Goal: Task Accomplishment & Management: Manage account settings

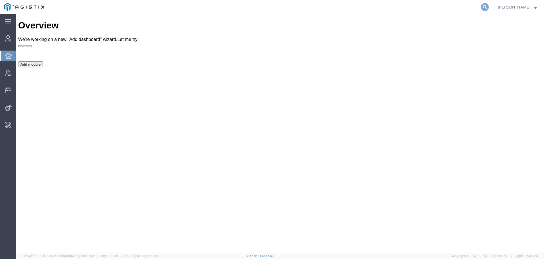
click at [489, 6] on icon at bounding box center [485, 7] width 8 height 8
type input "offline@redhat"
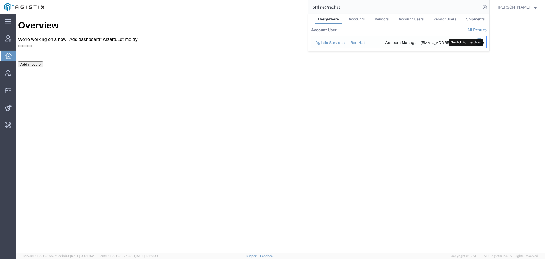
click at [483, 41] on icon "Search Results" at bounding box center [479, 42] width 8 height 8
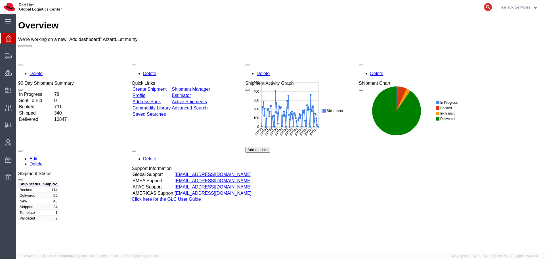
click at [485, 8] on icon at bounding box center [488, 7] width 8 height 8
click at [0, 0] on span "Shipment Manager" at bounding box center [0, 0] width 0 height 0
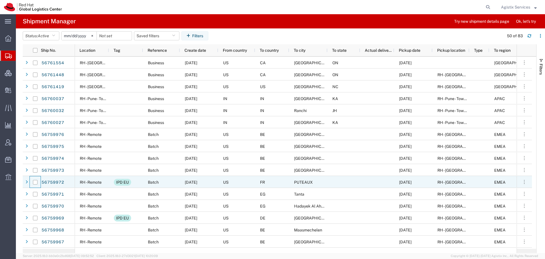
click at [33, 182] on div at bounding box center [35, 182] width 11 height 12
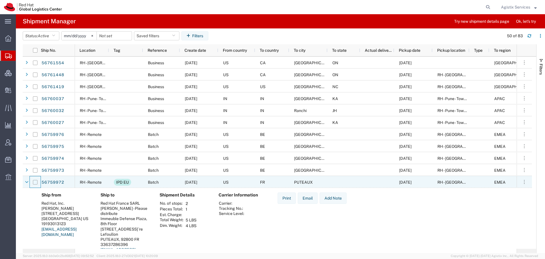
click at [35, 182] on input "Press Space to toggle row selection (unchecked)" at bounding box center [35, 182] width 5 height 5
checkbox input "true"
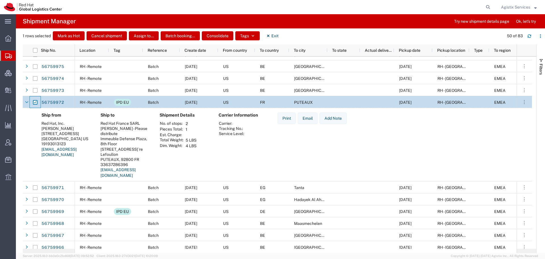
scroll to position [85, 0]
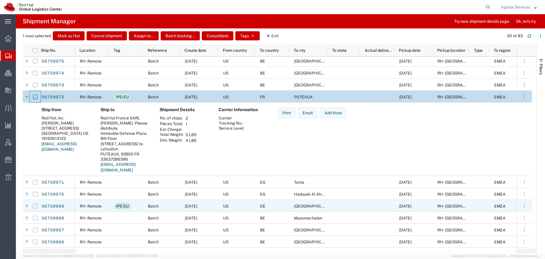
click at [34, 206] on input "Press Space to toggle row selection (unchecked)" at bounding box center [35, 206] width 5 height 5
checkbox input "true"
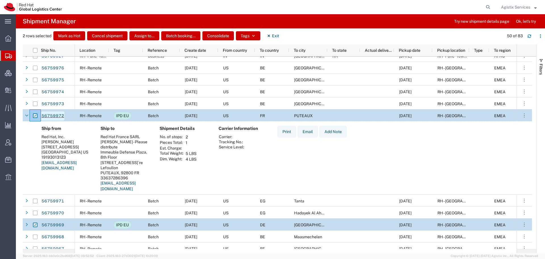
scroll to position [57, 0]
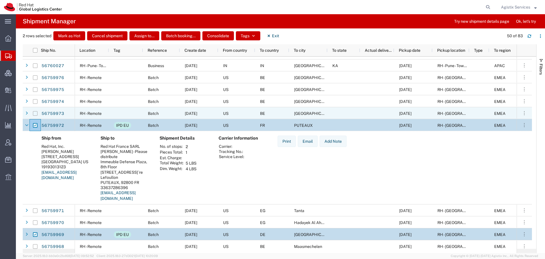
click at [35, 113] on input "Press Space to toggle row selection (unchecked)" at bounding box center [35, 113] width 5 height 5
checkbox input "true"
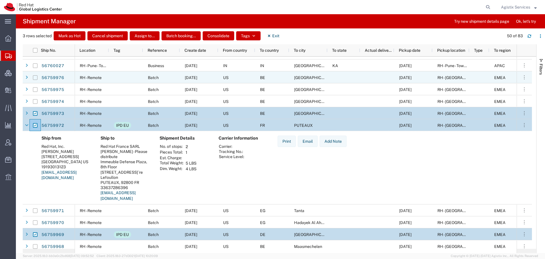
click at [35, 78] on input "Press Space to toggle row selection (unchecked)" at bounding box center [35, 77] width 5 height 5
checkbox input "true"
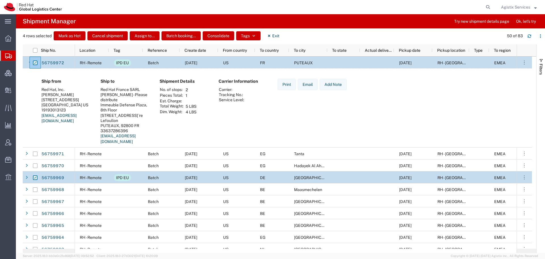
scroll to position [0, 0]
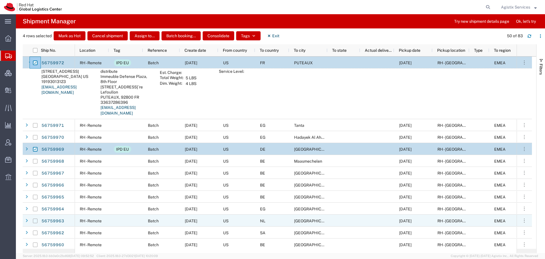
click at [33, 221] on input "Press Space to toggle row selection (unchecked)" at bounding box center [35, 220] width 5 height 5
checkbox input "true"
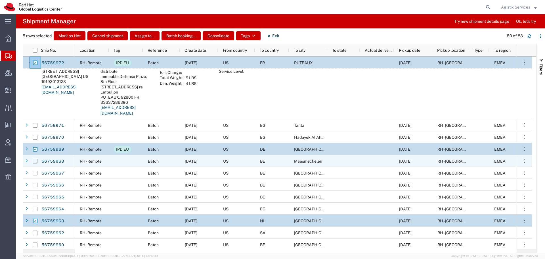
click at [33, 160] on input "Press Space to toggle row selection (unchecked)" at bounding box center [35, 161] width 5 height 5
checkbox input "true"
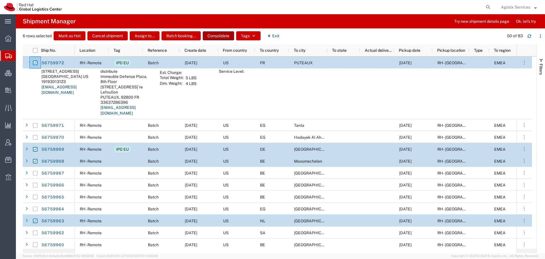
click at [214, 33] on button "Consolidate" at bounding box center [219, 35] width 32 height 9
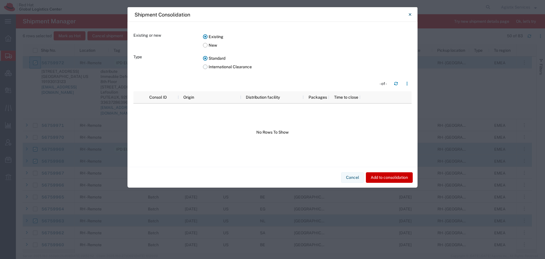
click at [211, 66] on label "International Clearance" at bounding box center [307, 66] width 209 height 9
click at [0, 0] on input "International Clearance" at bounding box center [0, 0] width 0 height 0
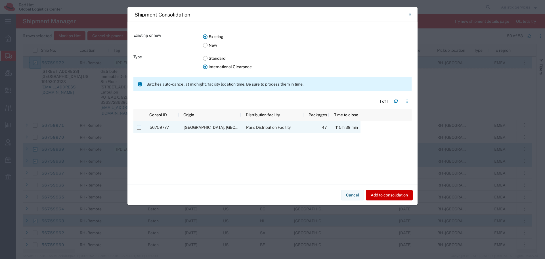
click at [138, 126] on input "Press Space to toggle row selection (unchecked)" at bounding box center [139, 127] width 5 height 5
checkbox input "true"
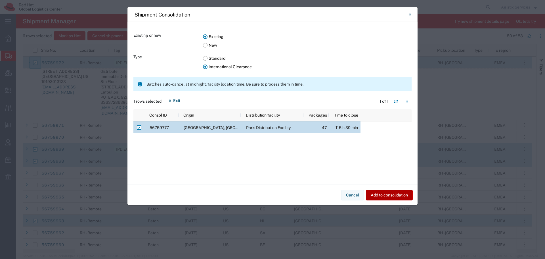
click at [382, 195] on button "Add to consolidation" at bounding box center [389, 195] width 47 height 11
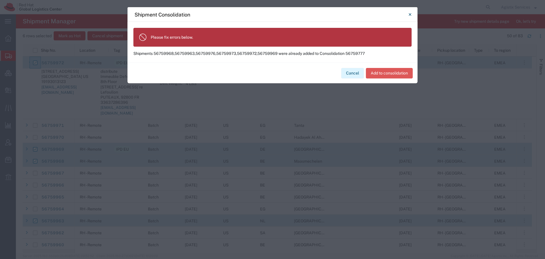
click at [347, 74] on button "Cancel" at bounding box center [352, 73] width 23 height 11
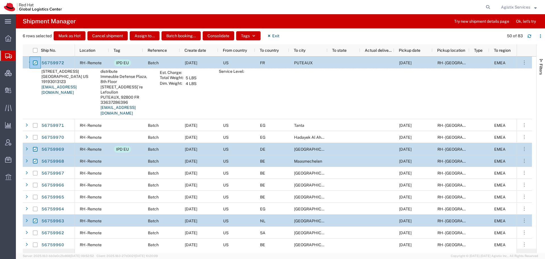
click at [33, 62] on input "Press Space to toggle row selection (checked)" at bounding box center [35, 62] width 5 height 5
checkbox input "false"
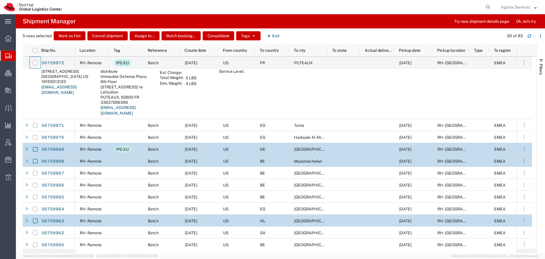
click at [32, 148] on div at bounding box center [35, 149] width 11 height 12
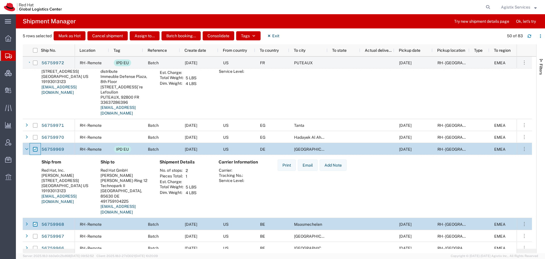
click at [34, 150] on input "Press Space to toggle row selection (checked)" at bounding box center [35, 149] width 5 height 5
checkbox input "false"
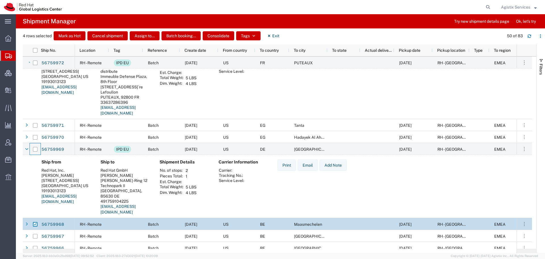
click at [36, 224] on input "Press Space to toggle row selection (checked)" at bounding box center [35, 224] width 5 height 5
checkbox input "false"
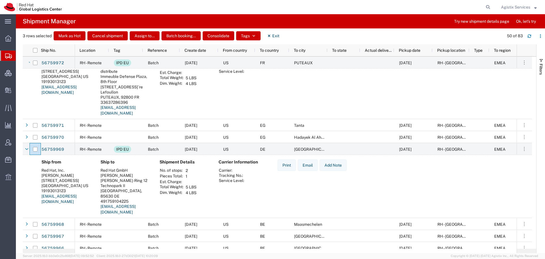
scroll to position [170, 0]
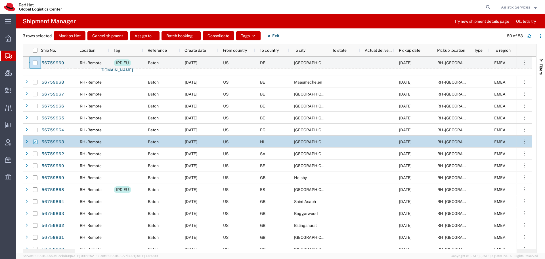
click at [34, 140] on input "Press Space to toggle row selection (checked)" at bounding box center [35, 141] width 5 height 5
checkbox input "false"
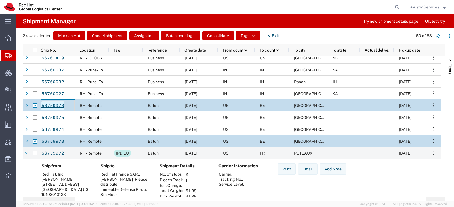
click at [58, 105] on link "56759976" at bounding box center [52, 106] width 23 height 9
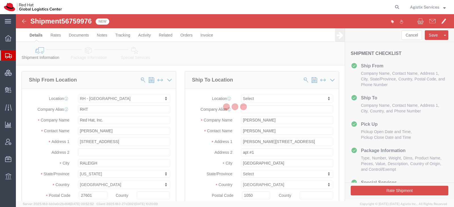
select select "38014"
select select
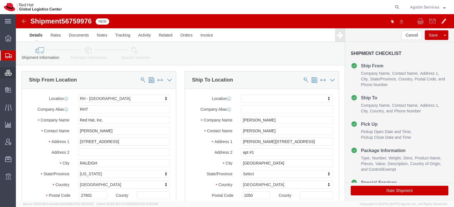
click at [20, 71] on span "Consolidation Manager" at bounding box center [18, 72] width 4 height 11
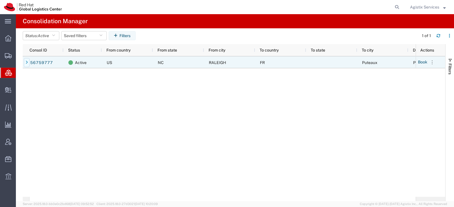
click at [26, 62] on icon at bounding box center [27, 63] width 2 height 4
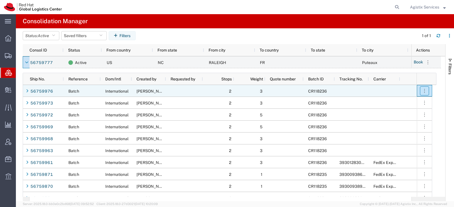
click at [425, 90] on icon "button" at bounding box center [425, 91] width 6 height 6
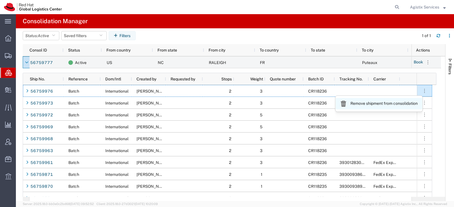
click at [413, 100] on link "Remove shipment from consolidation" at bounding box center [379, 103] width 87 height 11
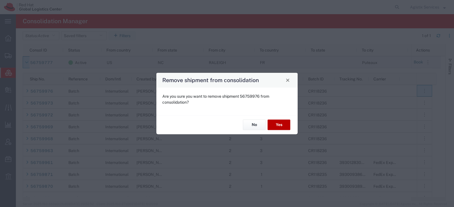
click at [275, 123] on button "Yes" at bounding box center [279, 125] width 23 height 11
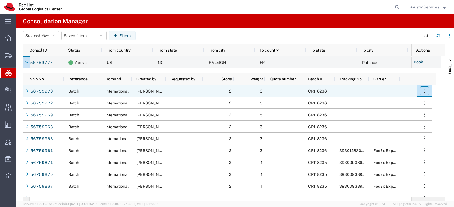
click at [424, 95] on button "button" at bounding box center [424, 91] width 9 height 9
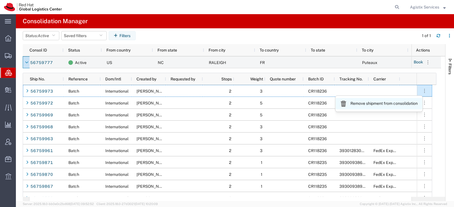
click at [395, 106] on link "Remove shipment from consolidation" at bounding box center [379, 103] width 87 height 11
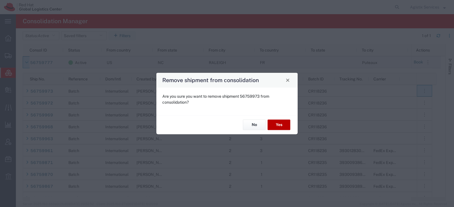
click at [282, 123] on button "Yes" at bounding box center [279, 125] width 23 height 11
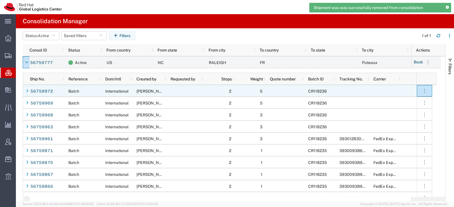
click at [429, 93] on button "button" at bounding box center [424, 91] width 9 height 9
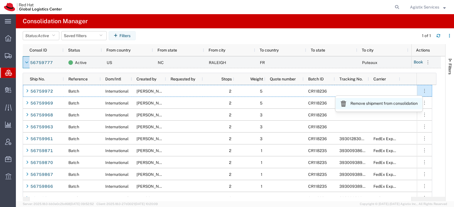
click at [391, 106] on link "Remove shipment from consolidation" at bounding box center [379, 103] width 87 height 11
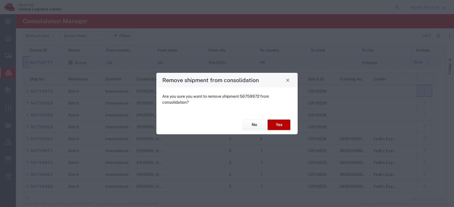
click at [272, 122] on button "Yes" at bounding box center [279, 125] width 23 height 11
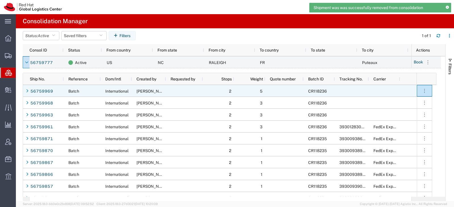
click at [427, 95] on button "button" at bounding box center [424, 91] width 9 height 9
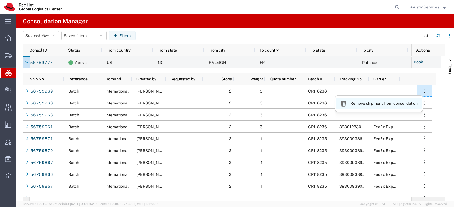
click at [398, 103] on link "Remove shipment from consolidation" at bounding box center [379, 103] width 87 height 11
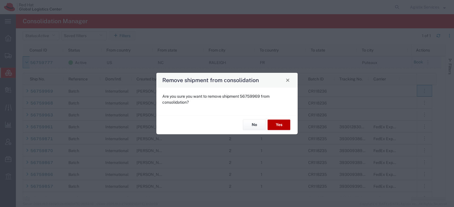
click at [275, 122] on button "Yes" at bounding box center [279, 125] width 23 height 11
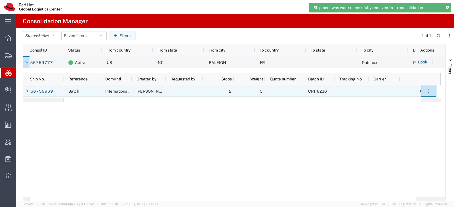
click at [313, 91] on span "CR118236" at bounding box center [317, 91] width 19 height 5
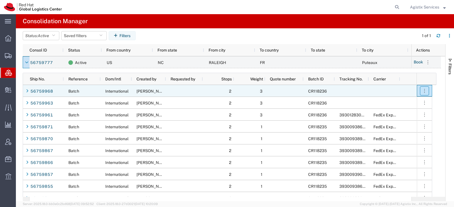
click at [426, 89] on icon "button" at bounding box center [425, 91] width 6 height 6
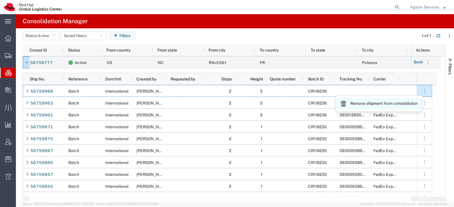
click at [402, 104] on link "Remove shipment from consolidation" at bounding box center [379, 103] width 87 height 11
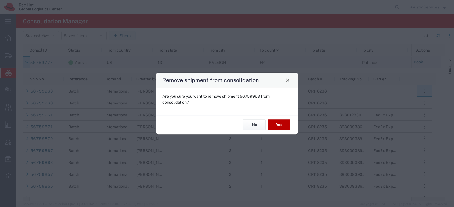
click at [282, 124] on button "Yes" at bounding box center [279, 125] width 23 height 11
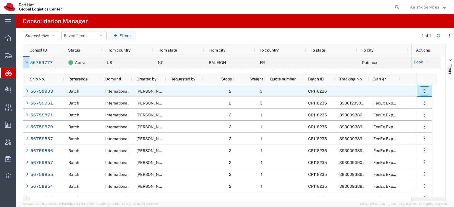
click at [425, 93] on icon "button" at bounding box center [425, 91] width 6 height 6
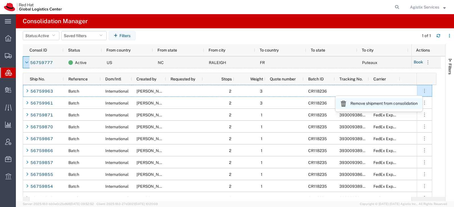
click at [394, 108] on link "Remove shipment from consolidation" at bounding box center [379, 103] width 87 height 11
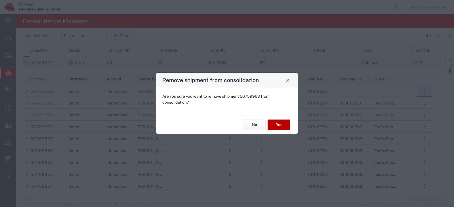
click at [274, 123] on button "Yes" at bounding box center [279, 125] width 23 height 11
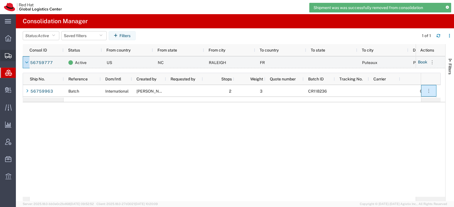
click at [0, 0] on span "Shipment Manager" at bounding box center [0, 0] width 0 height 0
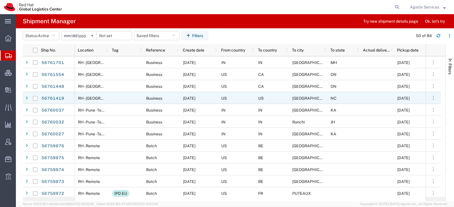
scroll to position [0, 2]
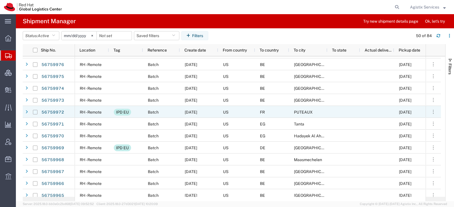
click at [33, 113] on input "Press Space to toggle row selection (unchecked)" at bounding box center [35, 112] width 5 height 5
checkbox input "true"
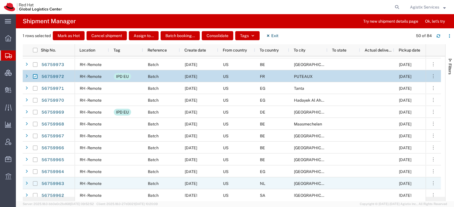
click at [35, 183] on input "Press Space to toggle row selection (unchecked)" at bounding box center [35, 184] width 5 height 5
checkbox input "true"
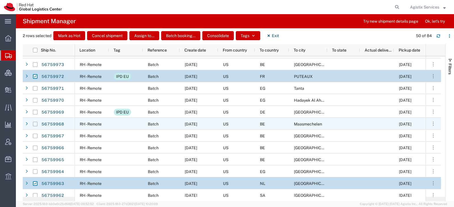
click at [35, 126] on input "Press Space to toggle row selection (unchecked)" at bounding box center [35, 124] width 5 height 5
checkbox input "true"
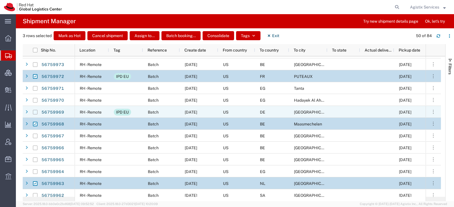
click at [35, 114] on input "Press Space to toggle row selection (unchecked)" at bounding box center [35, 112] width 5 height 5
checkbox input "true"
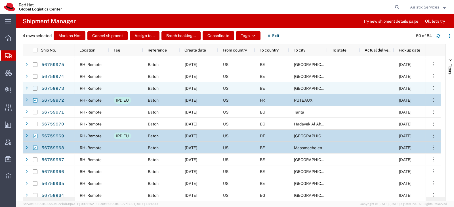
click at [33, 88] on input "Press Space to toggle row selection (unchecked)" at bounding box center [35, 88] width 5 height 5
checkbox input "true"
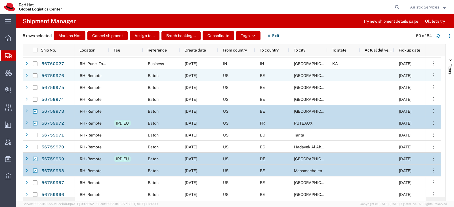
click at [35, 78] on div at bounding box center [35, 76] width 5 height 12
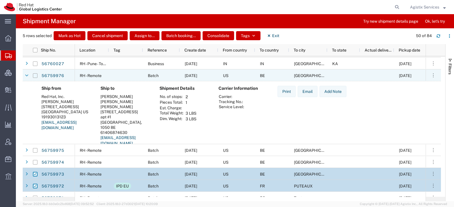
click at [34, 77] on input "Press Space to toggle row selection (unchecked)" at bounding box center [35, 76] width 5 height 5
checkbox input "true"
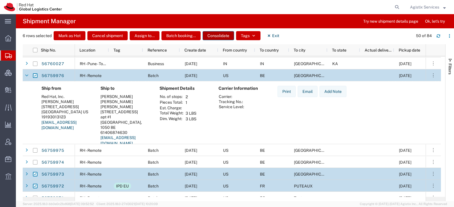
click at [213, 35] on button "Consolidate" at bounding box center [219, 35] width 32 height 9
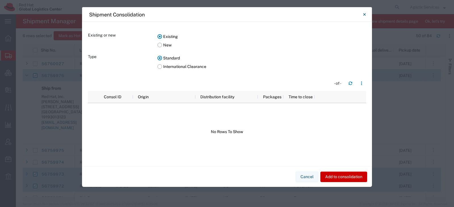
click at [165, 45] on label "New" at bounding box center [262, 45] width 209 height 9
click at [0, 0] on input "New" at bounding box center [0, 0] width 0 height 0
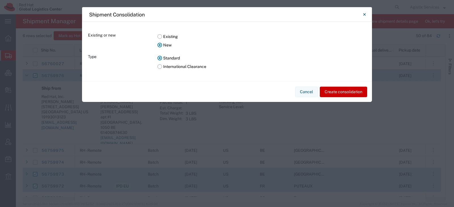
click at [167, 67] on label "International Clearance" at bounding box center [262, 66] width 209 height 9
click at [0, 0] on input "International Clearance" at bounding box center [0, 0] width 0 height 0
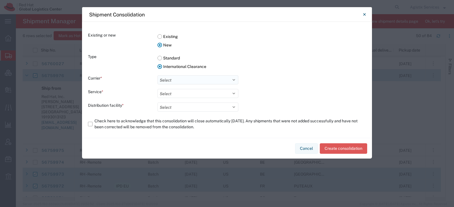
click at [167, 79] on select "Select DHL FedEx Express" at bounding box center [198, 80] width 81 height 9
select select "5"
click at [158, 76] on select "Select DHL FedEx Express" at bounding box center [198, 80] width 81 height 9
click at [171, 95] on select "Select International Priority Direct Distribution" at bounding box center [198, 93] width 81 height 9
select select "1137"
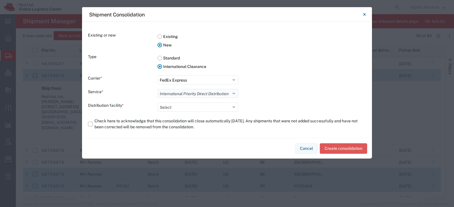
click at [158, 89] on select "Select International Priority Direct Distribution" at bounding box center [198, 93] width 81 height 9
click at [170, 107] on select "Select [GEOGRAPHIC_DATA] [GEOGRAPHIC_DATA] Distribution Facility [GEOGRAPHIC_DA…" at bounding box center [198, 107] width 81 height 9
click at [160, 38] on label "Existing" at bounding box center [262, 36] width 209 height 9
click at [0, 0] on input "Existing" at bounding box center [0, 0] width 0 height 0
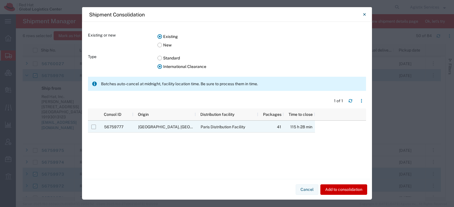
click at [96, 127] on input "Press Space to toggle row selection (unchecked)" at bounding box center [93, 127] width 5 height 5
checkbox input "true"
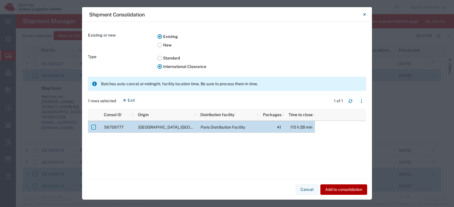
click at [336, 188] on button "Add to consolidation" at bounding box center [343, 190] width 47 height 11
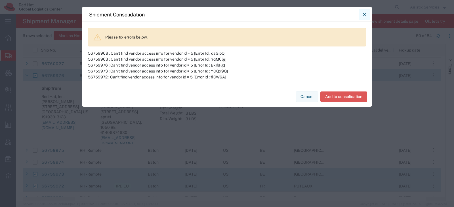
click at [366, 17] on icon "Close" at bounding box center [364, 14] width 3 height 7
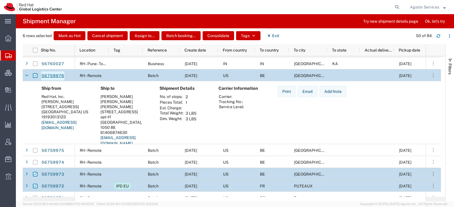
click at [51, 73] on link "56759976" at bounding box center [52, 76] width 23 height 9
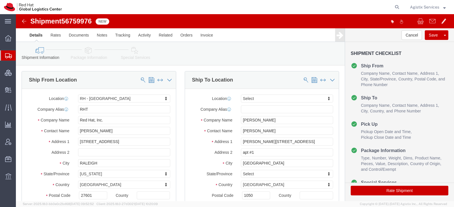
select select "38014"
select select
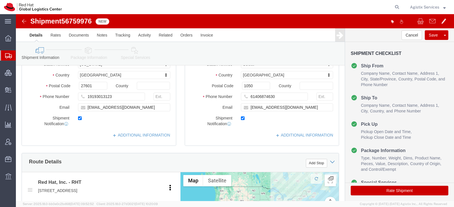
scroll to position [89, 0]
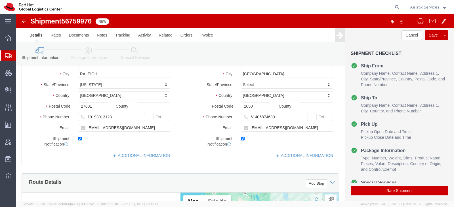
click link "Package Information"
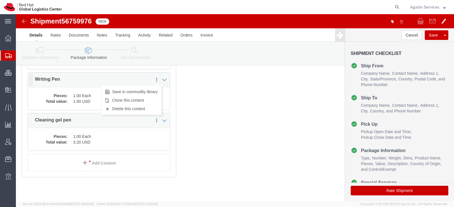
scroll to position [168, 0]
click icon
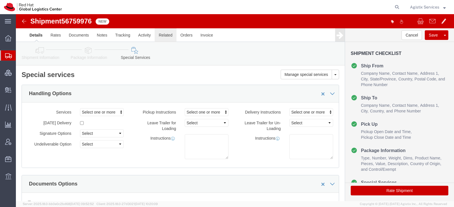
click link "Related"
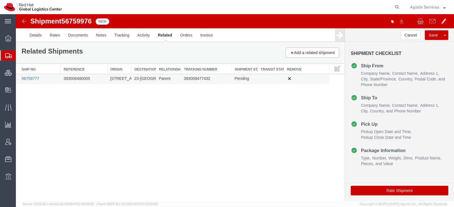
click at [33, 77] on link "56759777" at bounding box center [31, 78] width 18 height 5
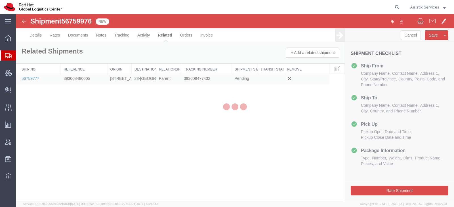
select select "38014"
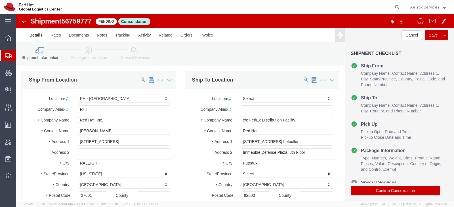
click span "56759777"
copy span "56759777"
